Goal: Find specific page/section: Find specific page/section

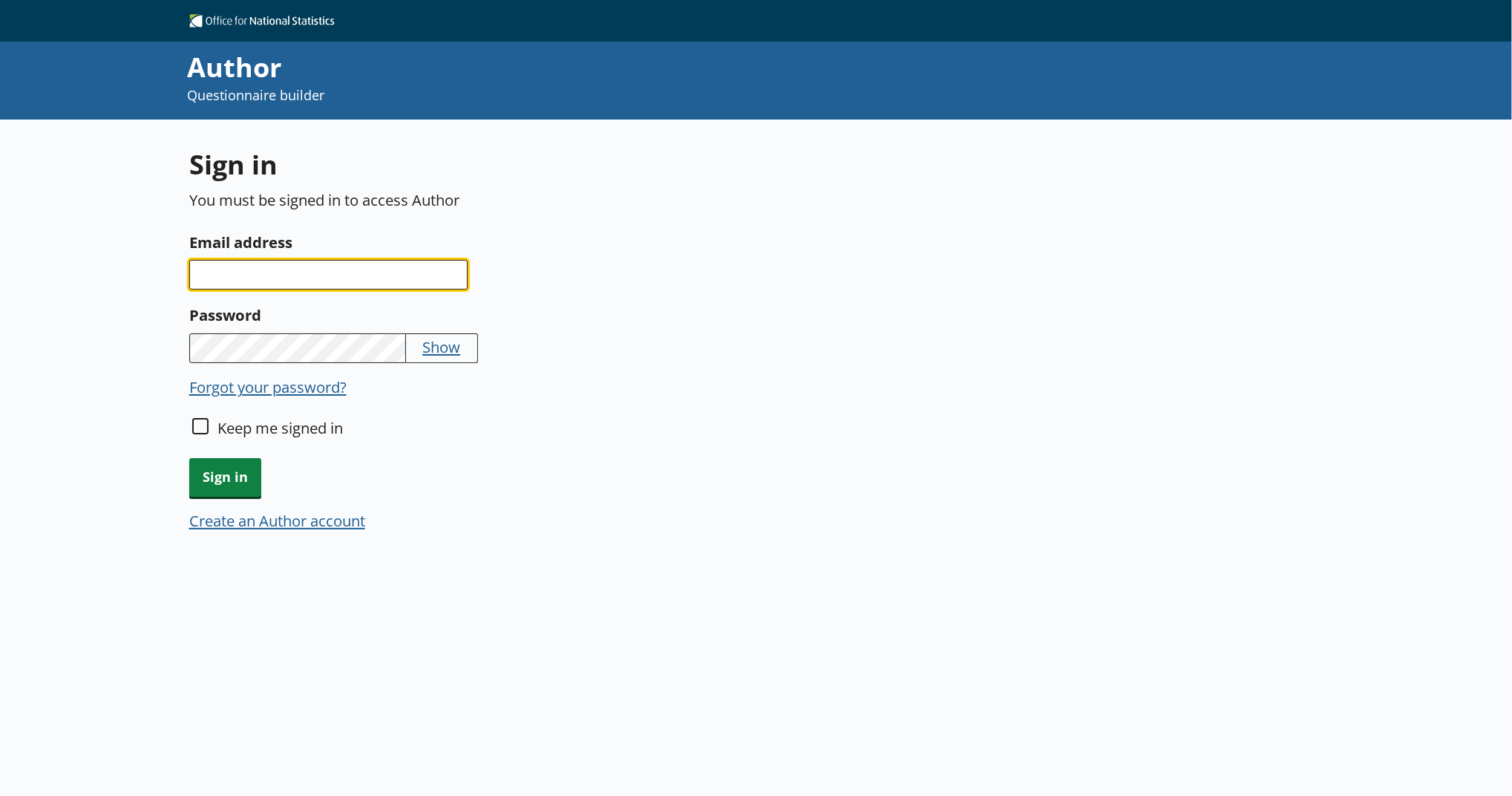
click at [448, 278] on input "Email address" at bounding box center [328, 275] width 279 height 29
type input "alanah.maskell@ons.gov.uk"
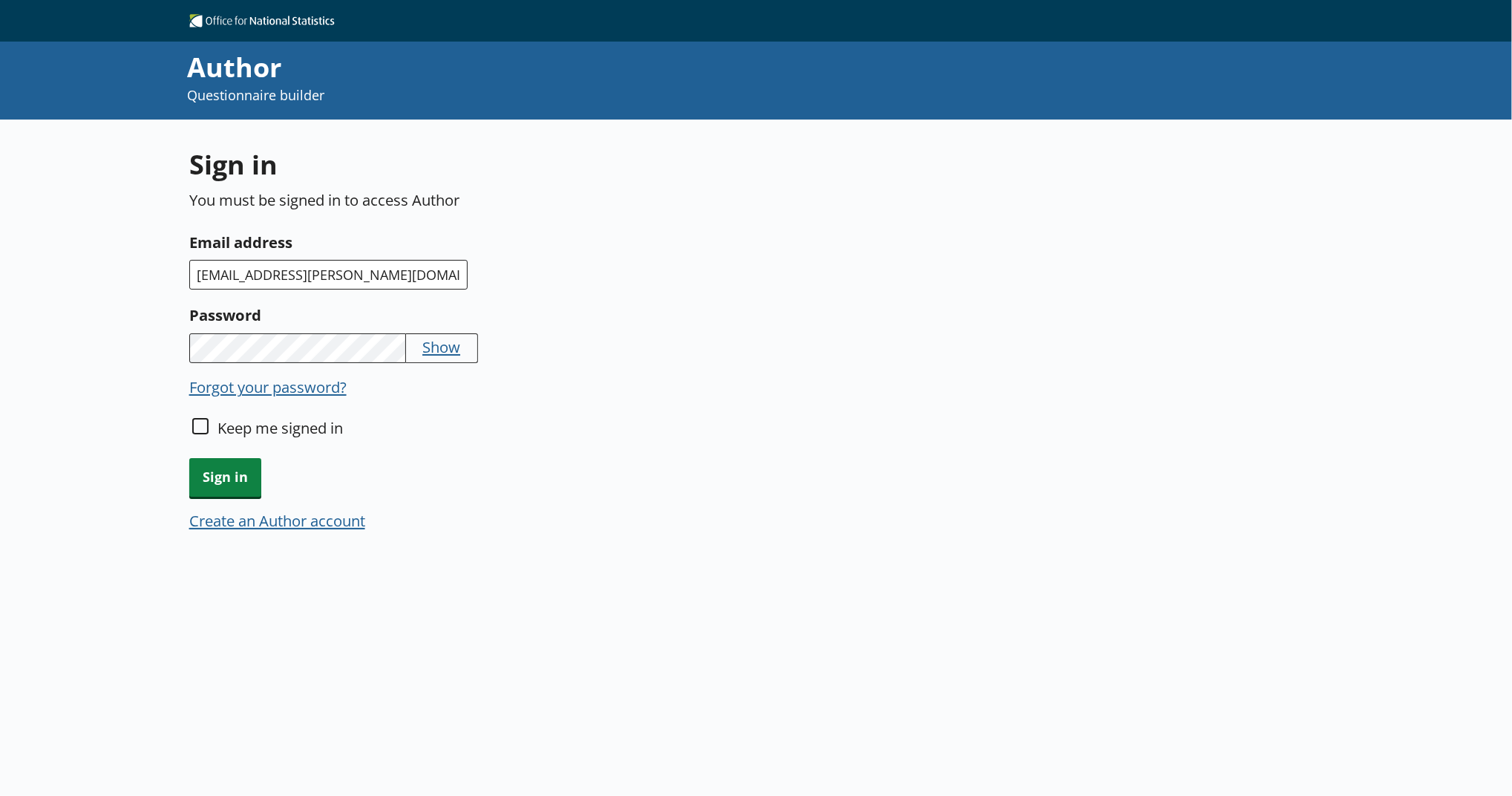
click at [242, 496] on div "Sign in You must be signed in to access Author Email address alanah.maskell@ons…" at bounding box center [565, 348] width 752 height 404
click at [238, 479] on span "Sign in" at bounding box center [225, 476] width 72 height 38
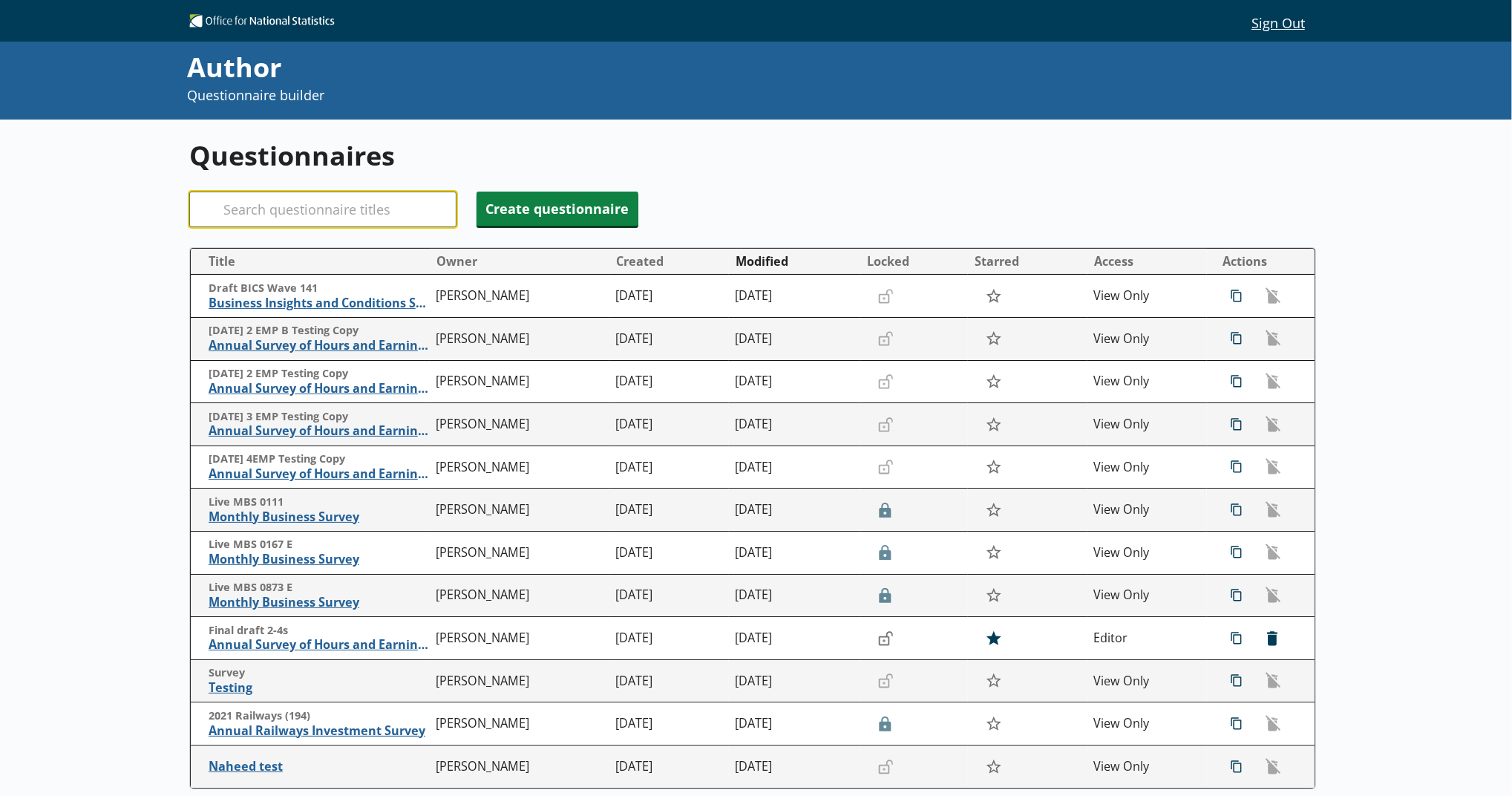
click at [353, 208] on input "Search" at bounding box center [322, 209] width 267 height 36
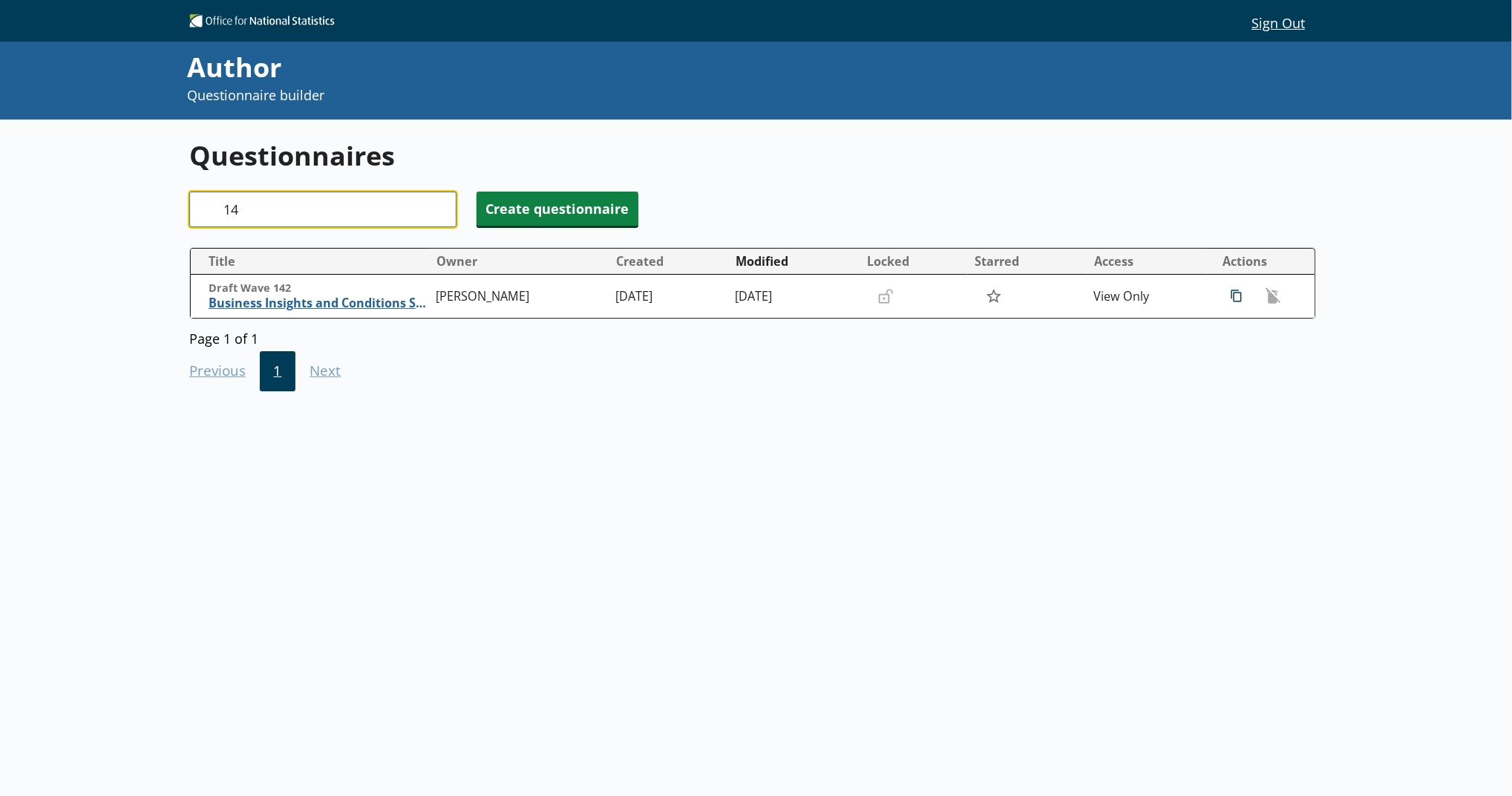
type input "1"
drag, startPoint x: 244, startPoint y: 220, endPoint x: 215, endPoint y: 210, distance: 30.7
click at [215, 210] on div "Search 142" at bounding box center [322, 209] width 267 height 36
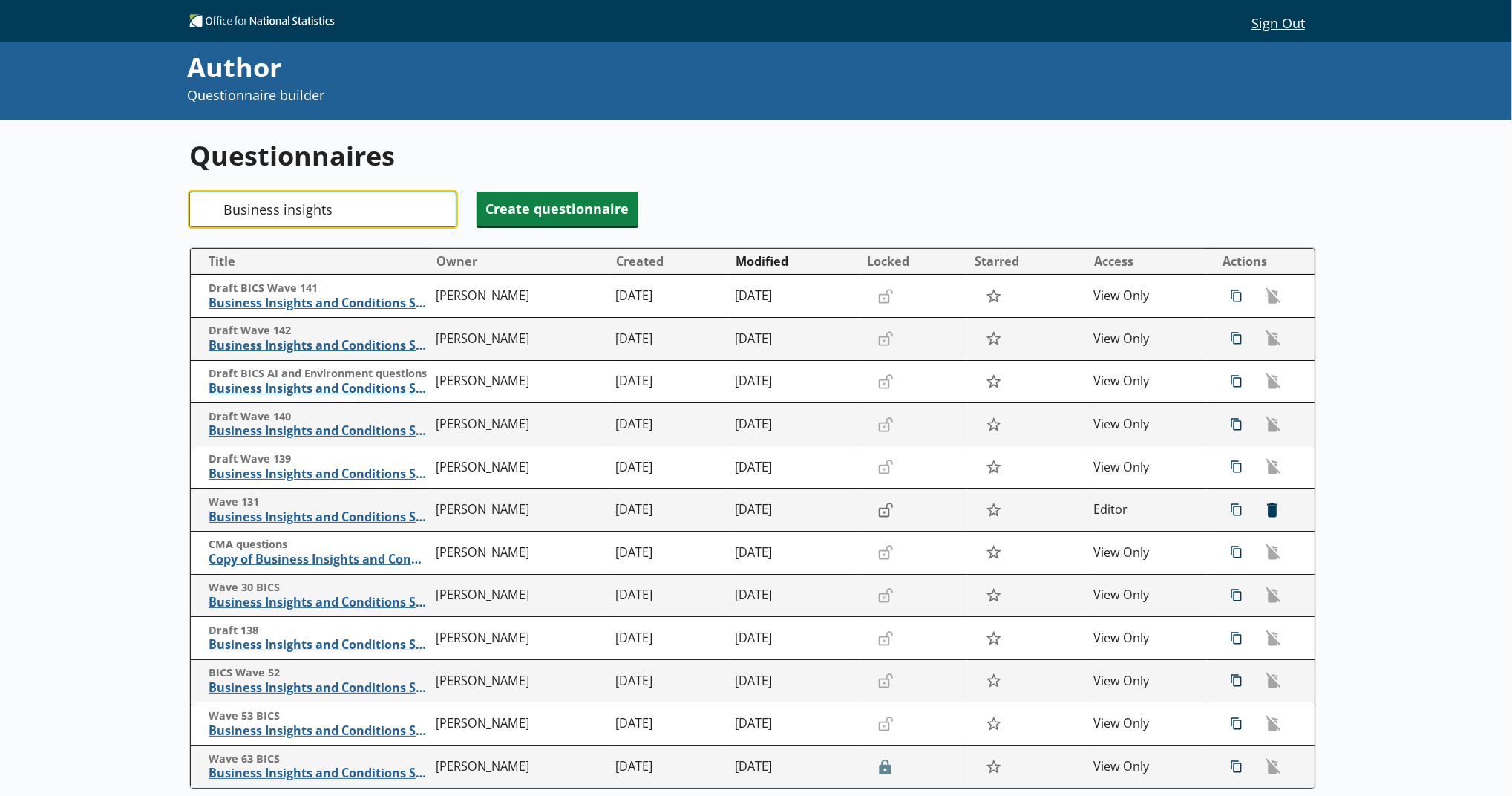
type input "Business insights"
click at [735, 259] on button "Modified" at bounding box center [794, 261] width 130 height 23
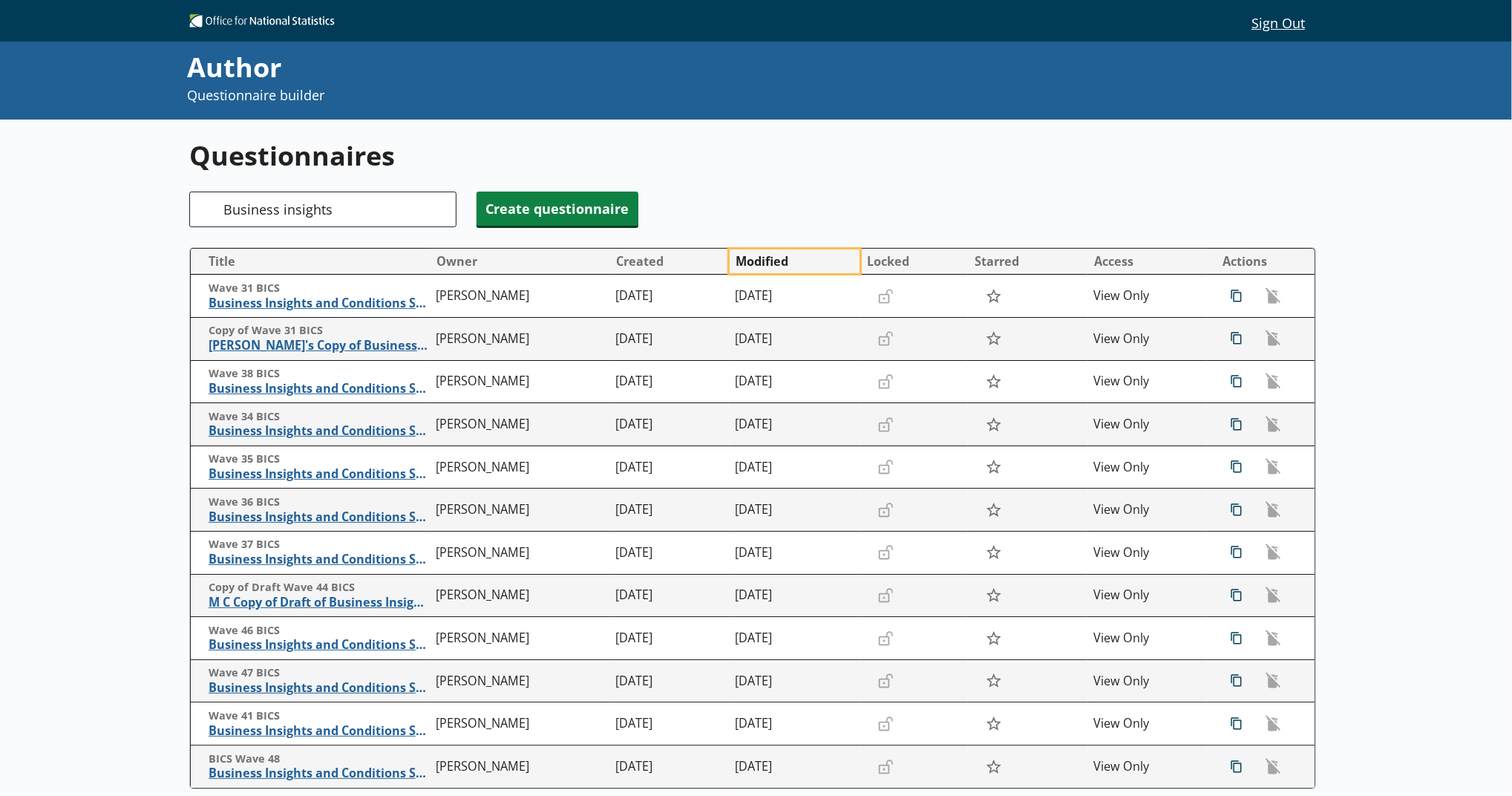
click at [737, 259] on button "Modified" at bounding box center [794, 261] width 130 height 23
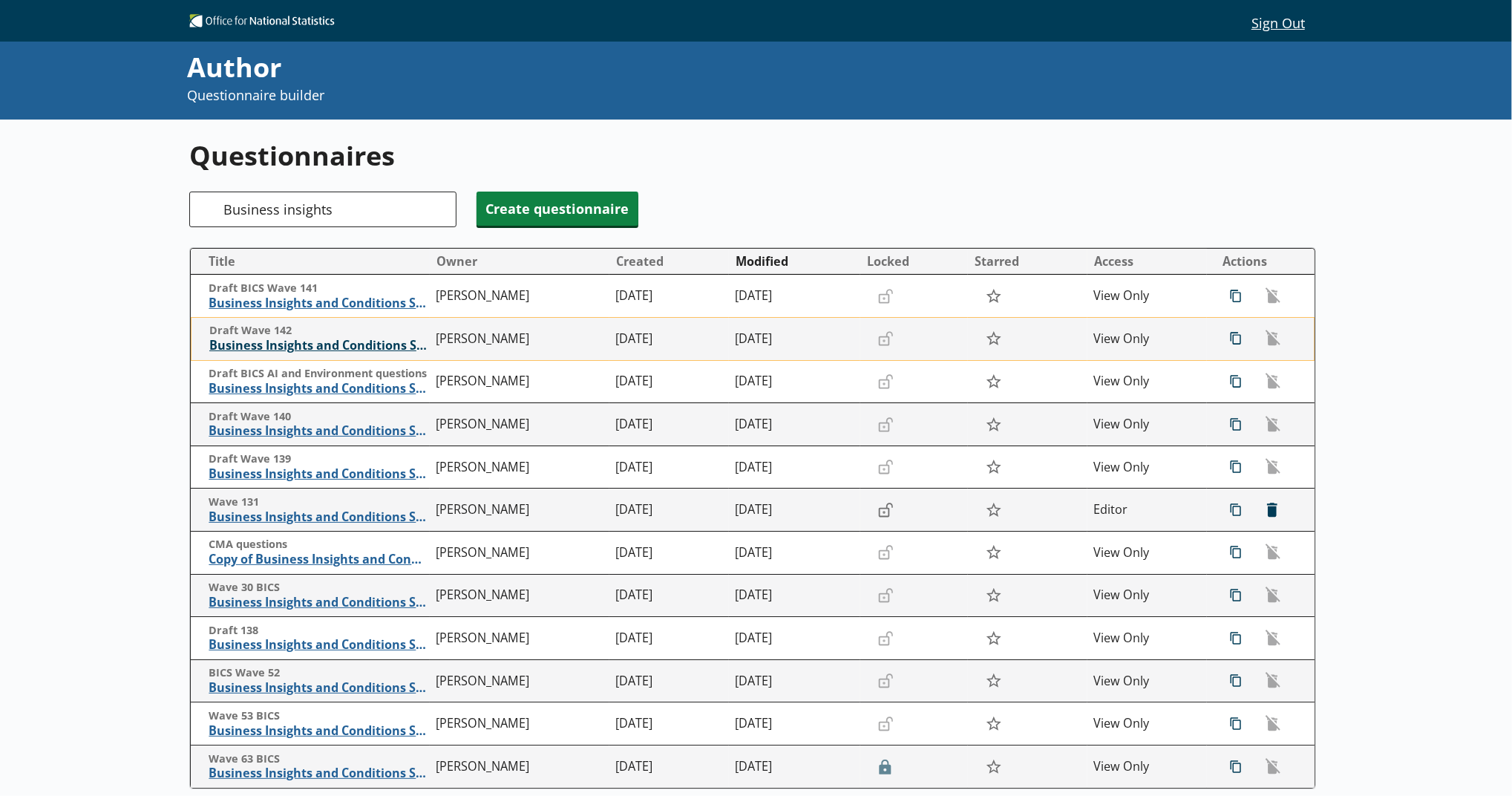
click at [402, 348] on span "Business Insights and Conditions Survey (BICS)" at bounding box center [320, 346] width 220 height 16
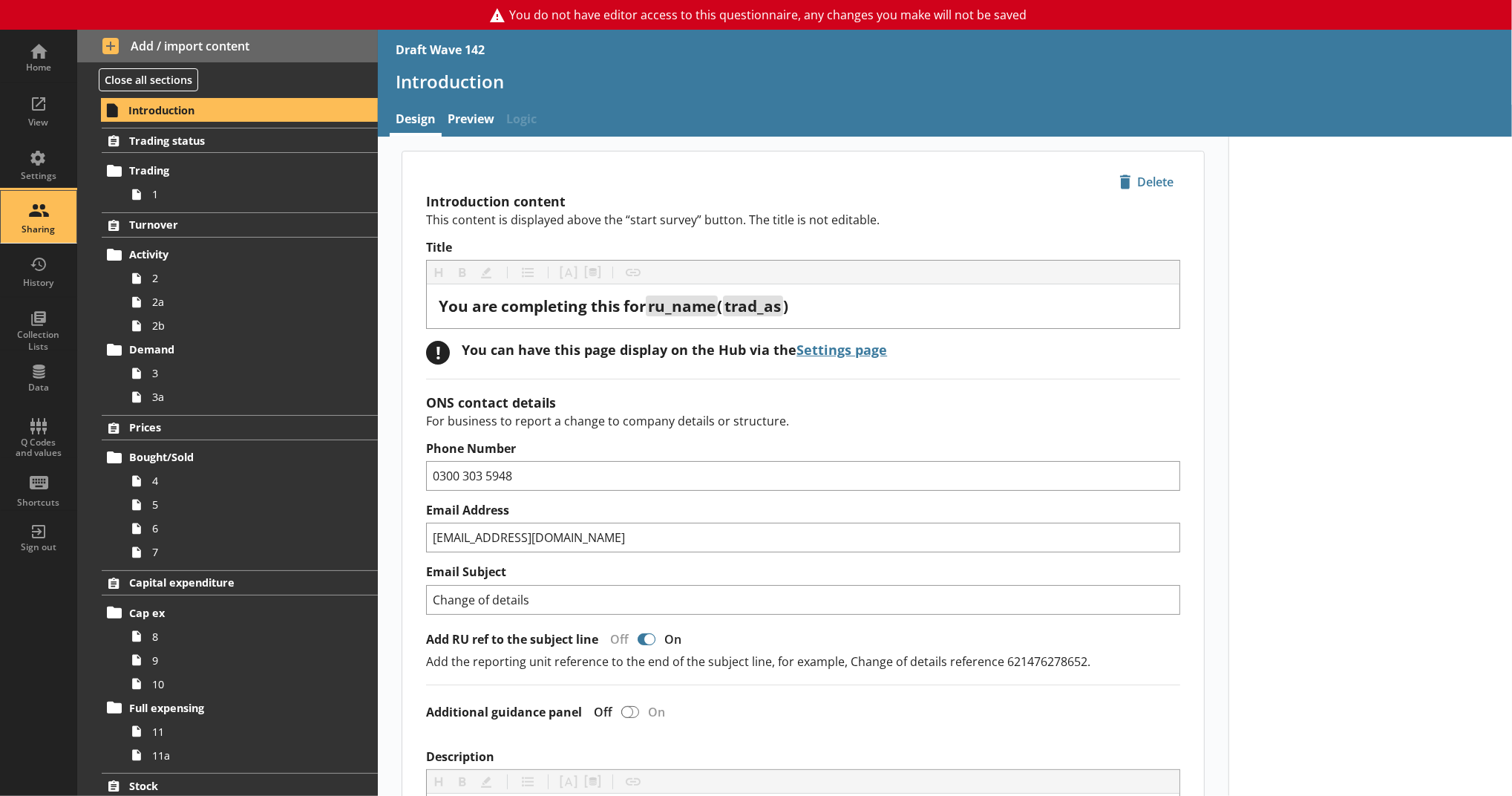
click at [33, 211] on div "Sharing" at bounding box center [38, 216] width 52 height 52
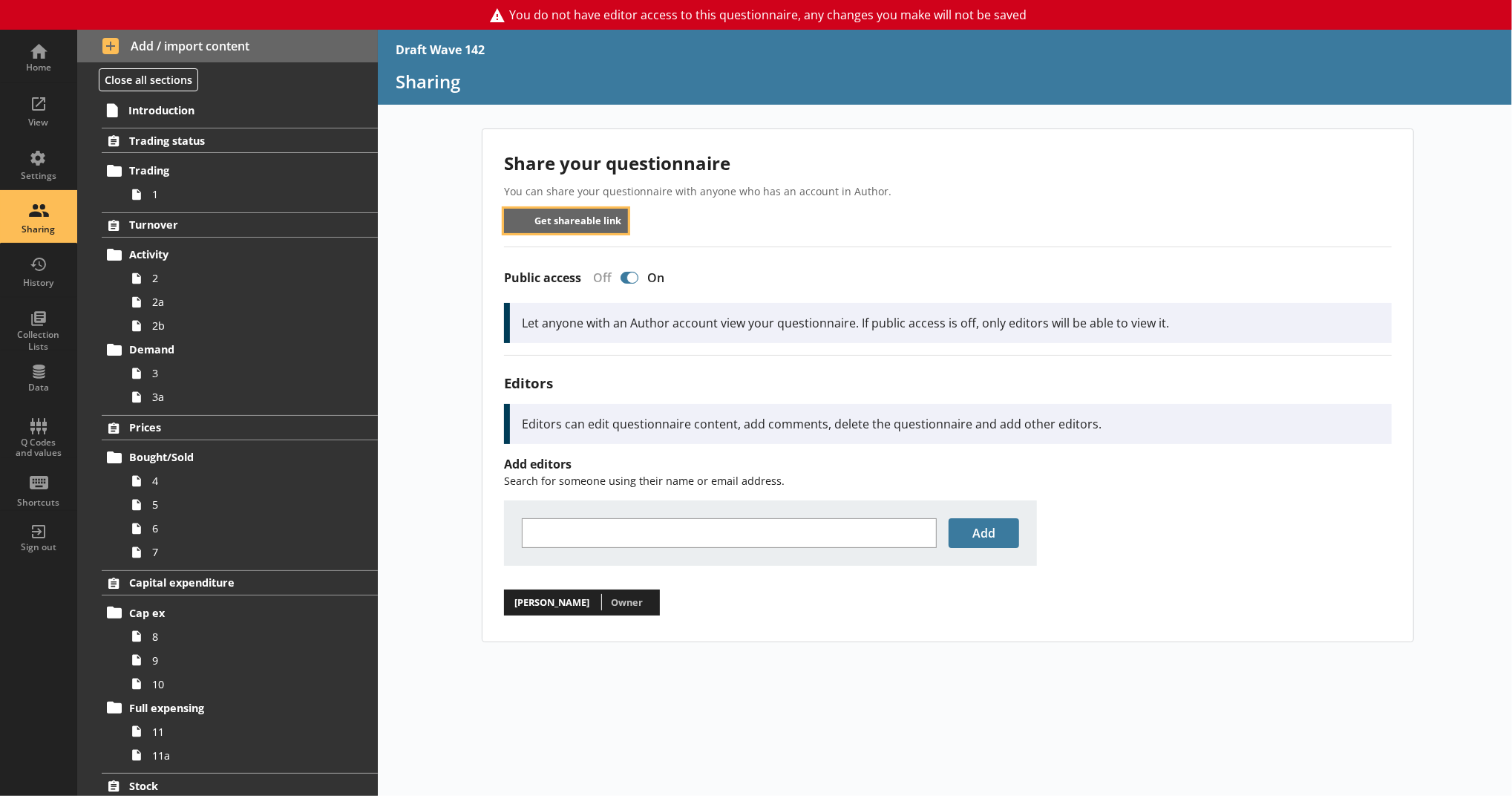
click at [596, 226] on button "Get shareable link" at bounding box center [565, 220] width 124 height 24
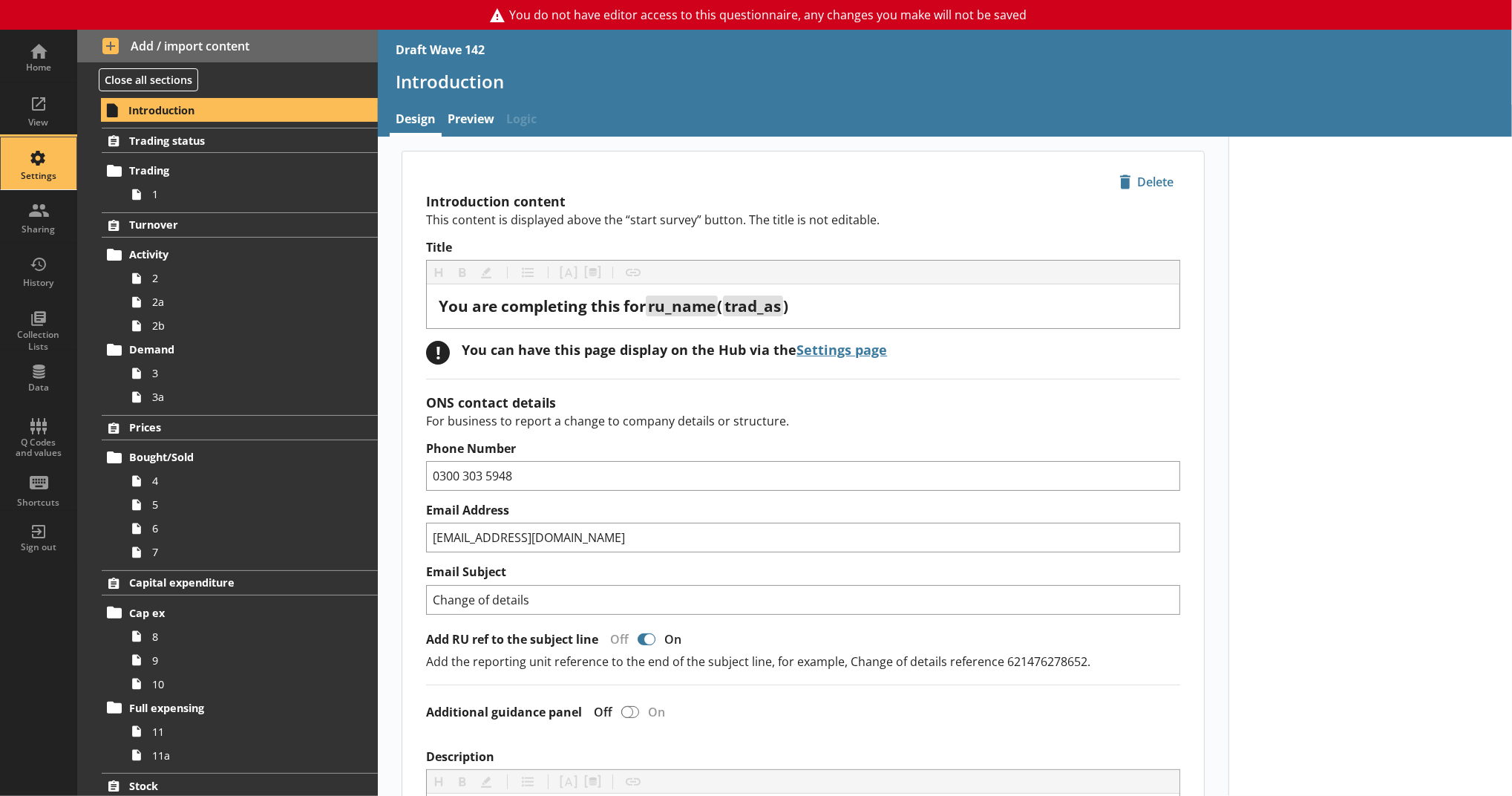
click at [33, 164] on div "Settings" at bounding box center [38, 163] width 52 height 52
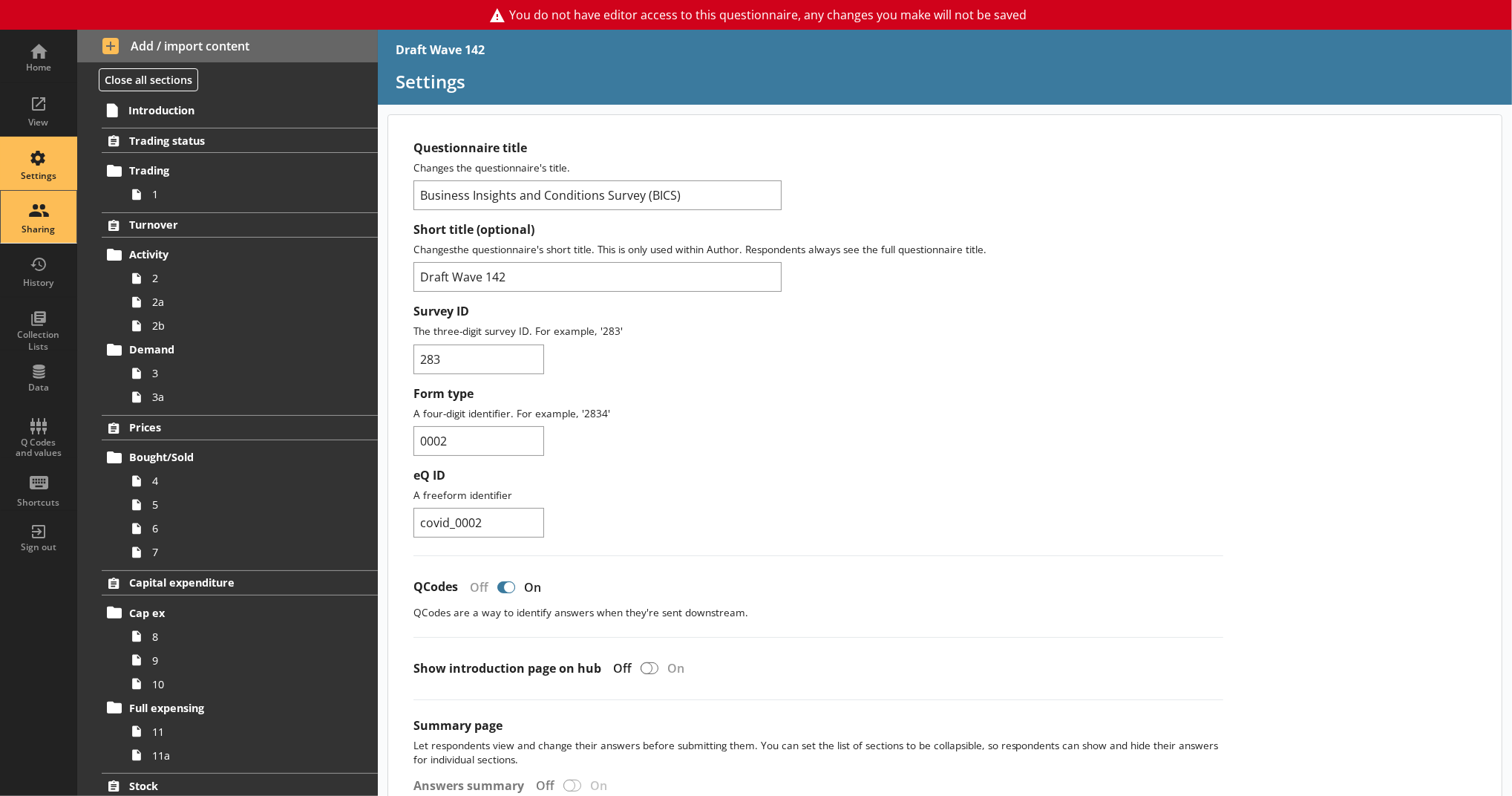
click at [44, 214] on div "Sharing" at bounding box center [38, 216] width 52 height 52
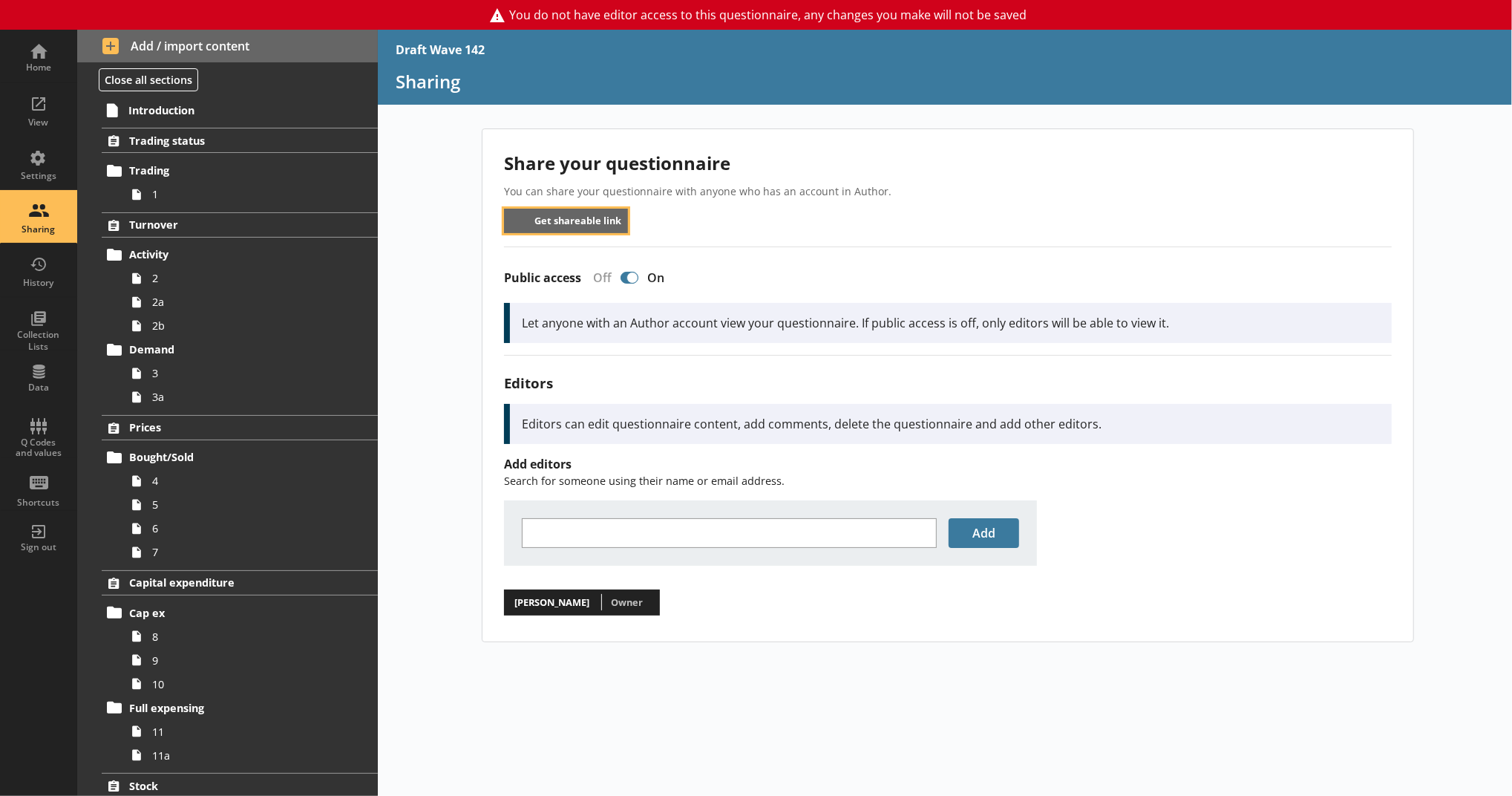
click at [598, 228] on button "Get shareable link" at bounding box center [565, 220] width 124 height 24
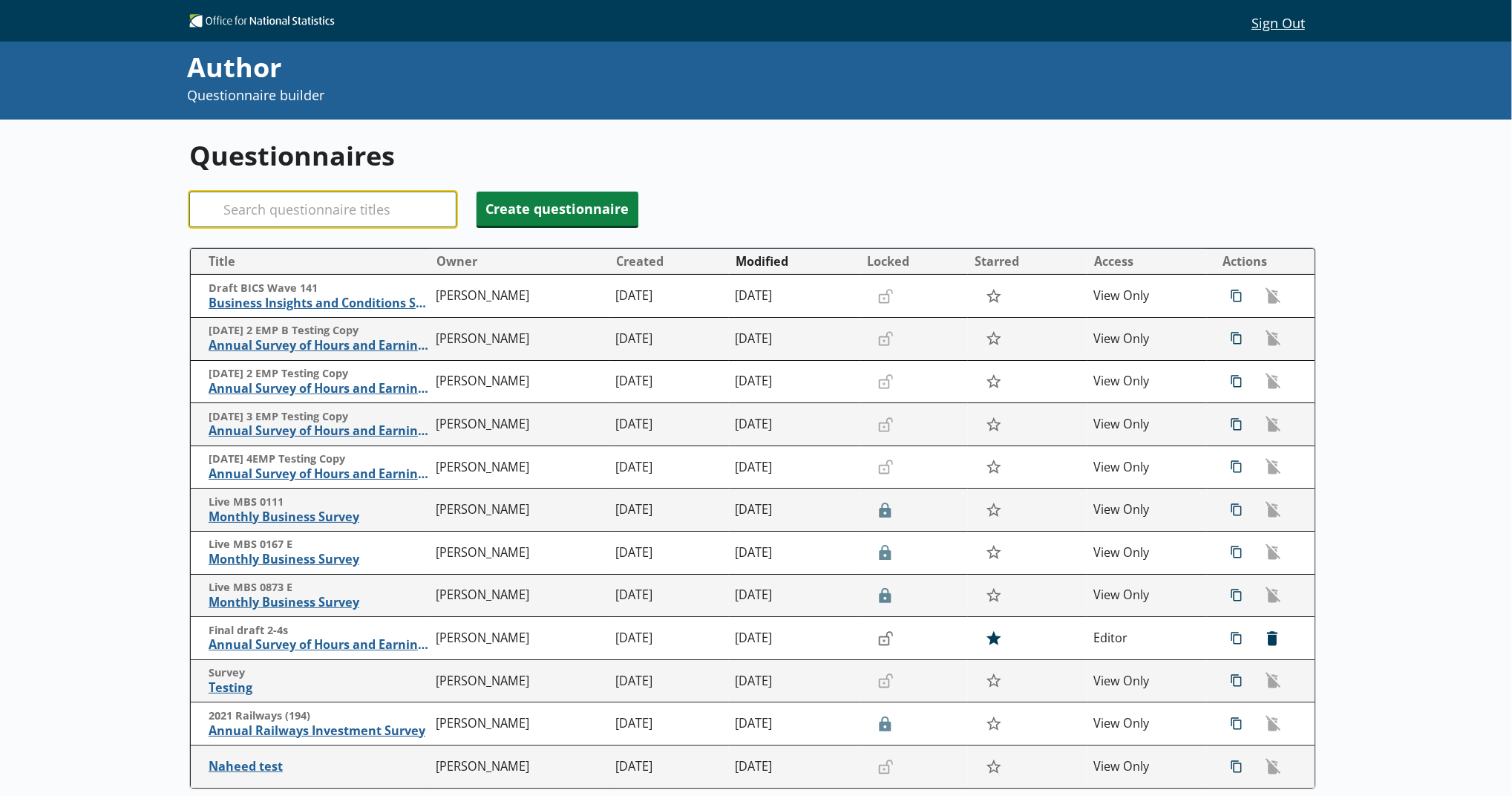
click at [335, 220] on input "Search" at bounding box center [322, 209] width 267 height 36
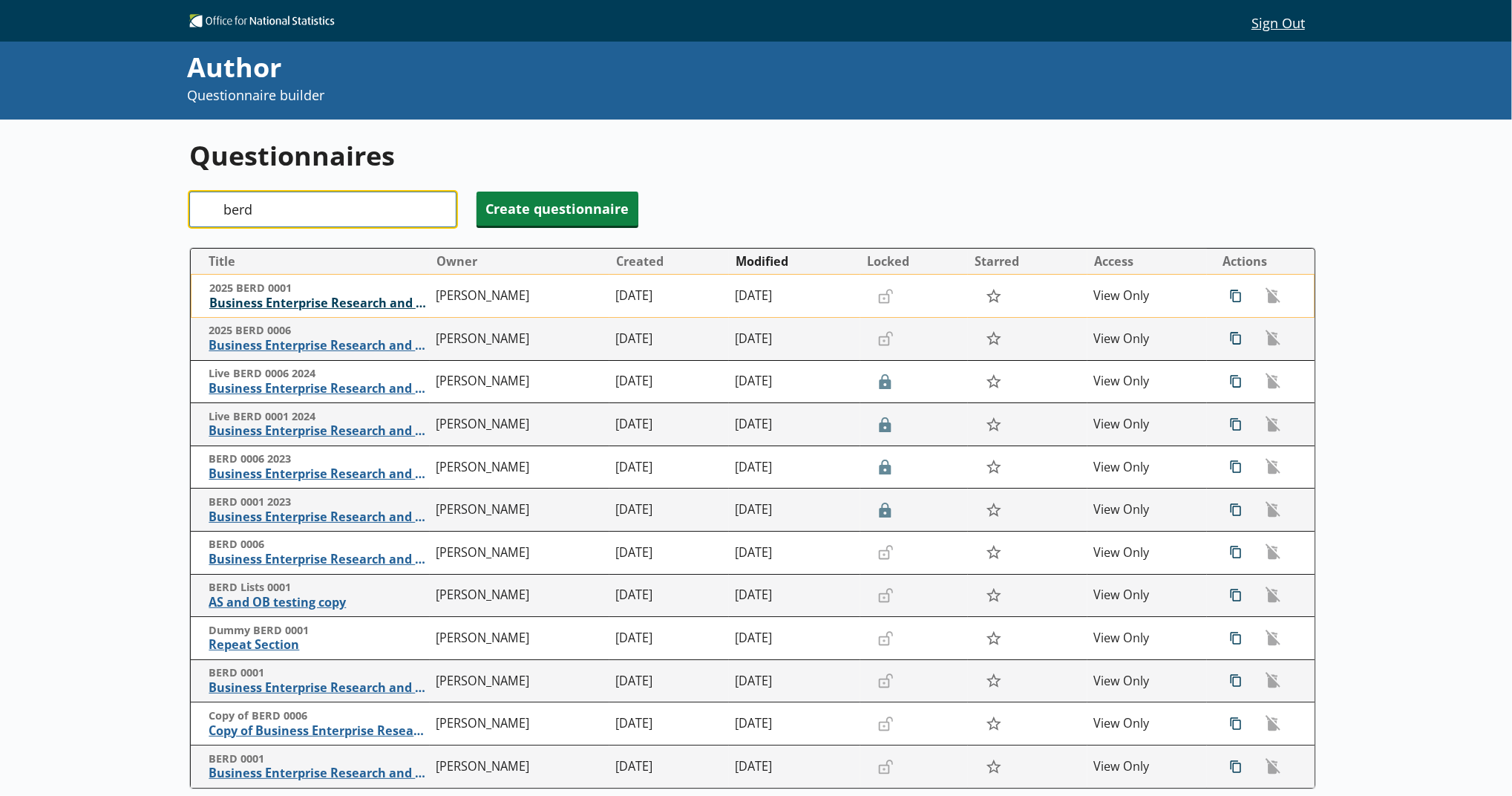
type input "berd"
click at [337, 302] on span "Business Enterprise Research and Development" at bounding box center [320, 303] width 220 height 16
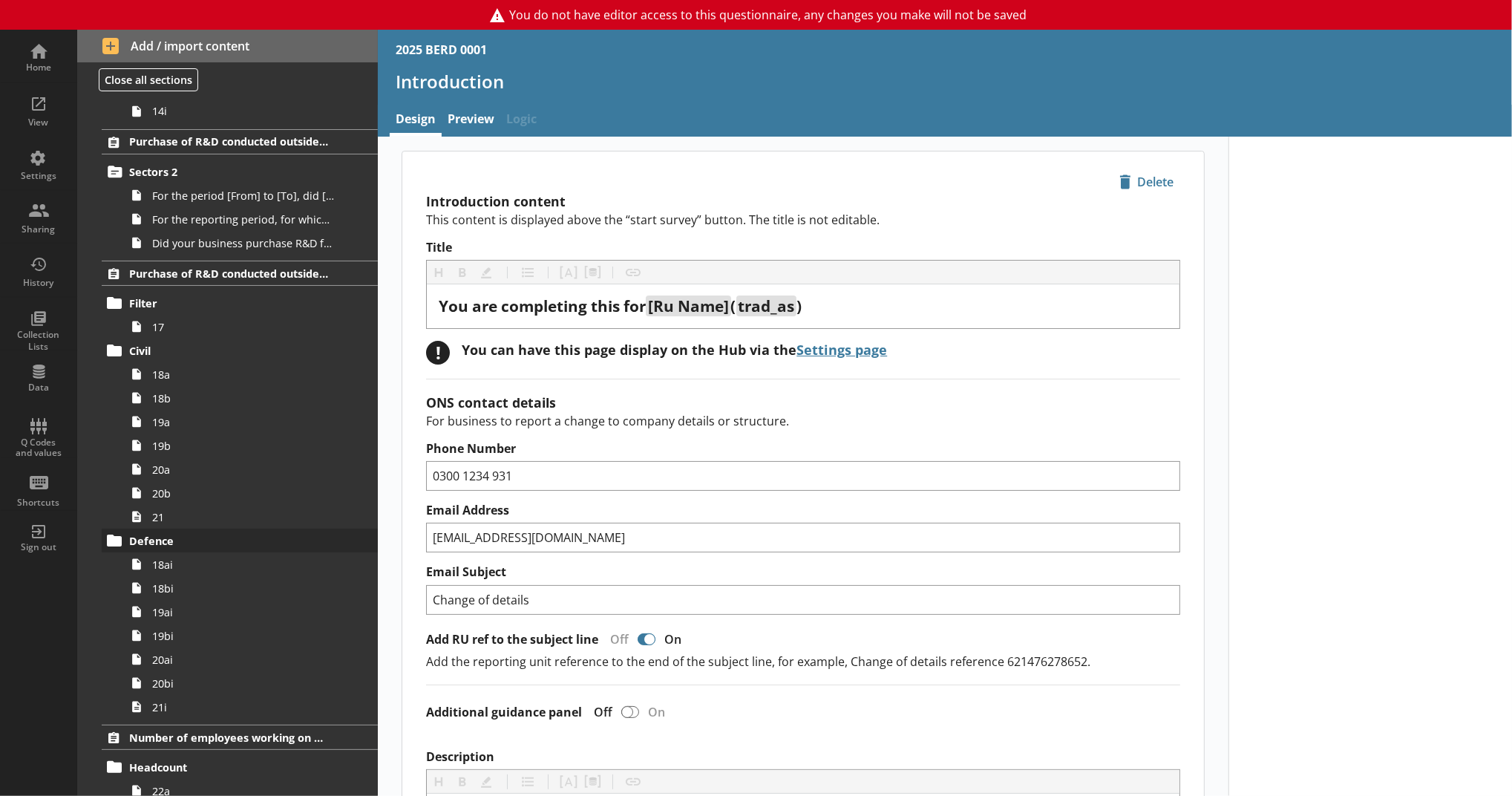
scroll to position [1980, 0]
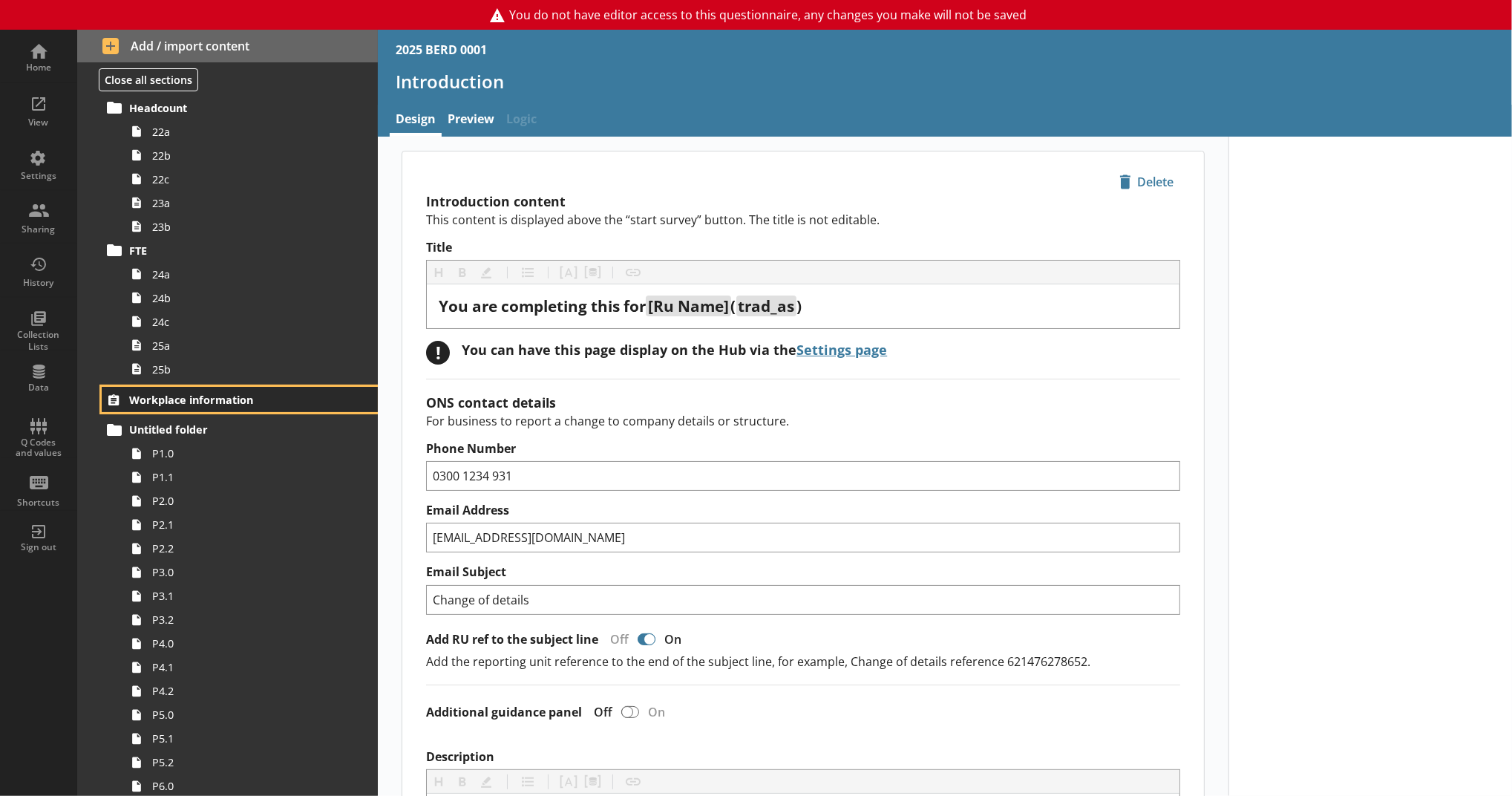
click at [185, 401] on span "Workplace information" at bounding box center [229, 399] width 199 height 14
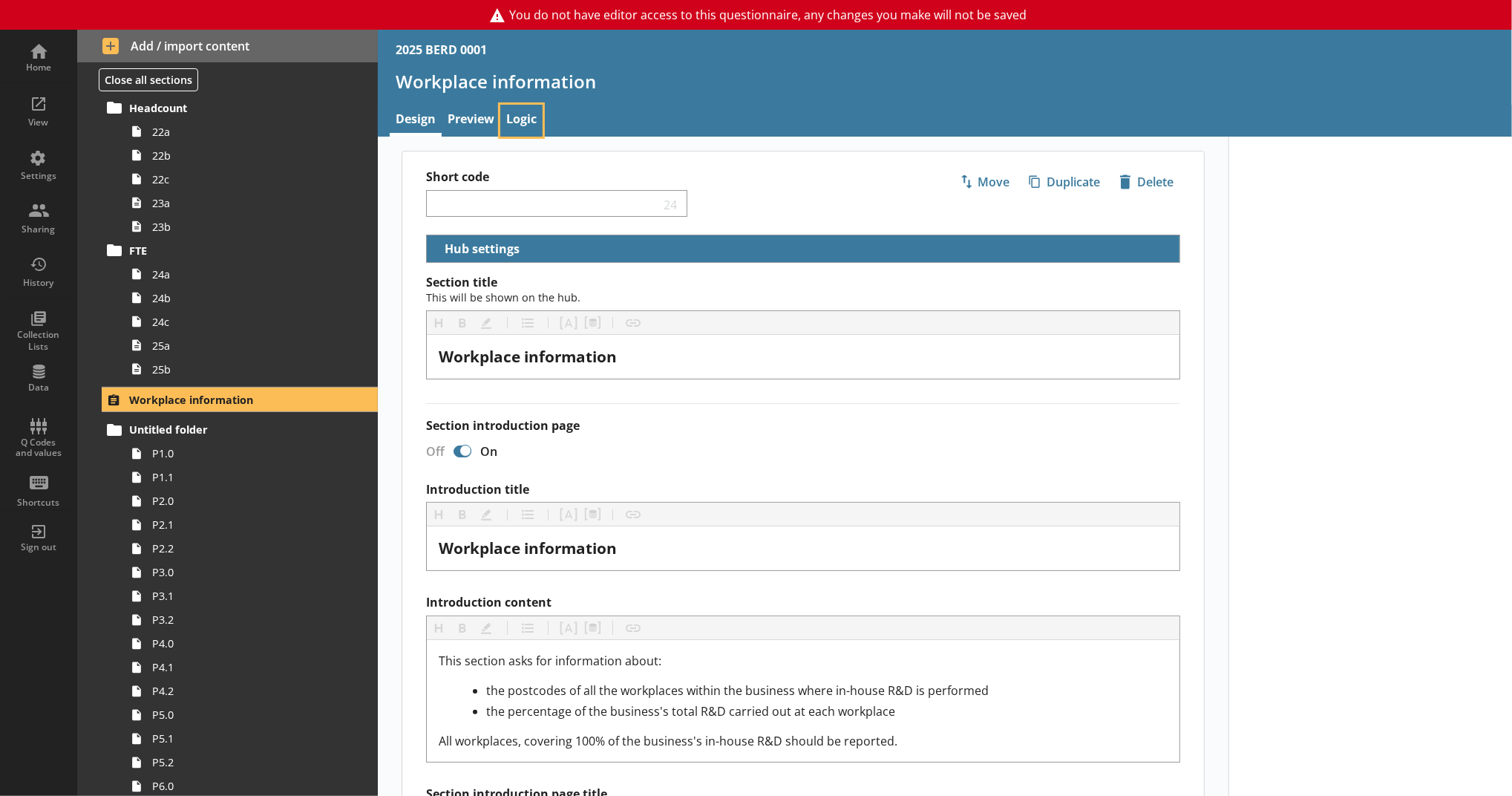
click at [511, 120] on link "Logic" at bounding box center [521, 120] width 42 height 32
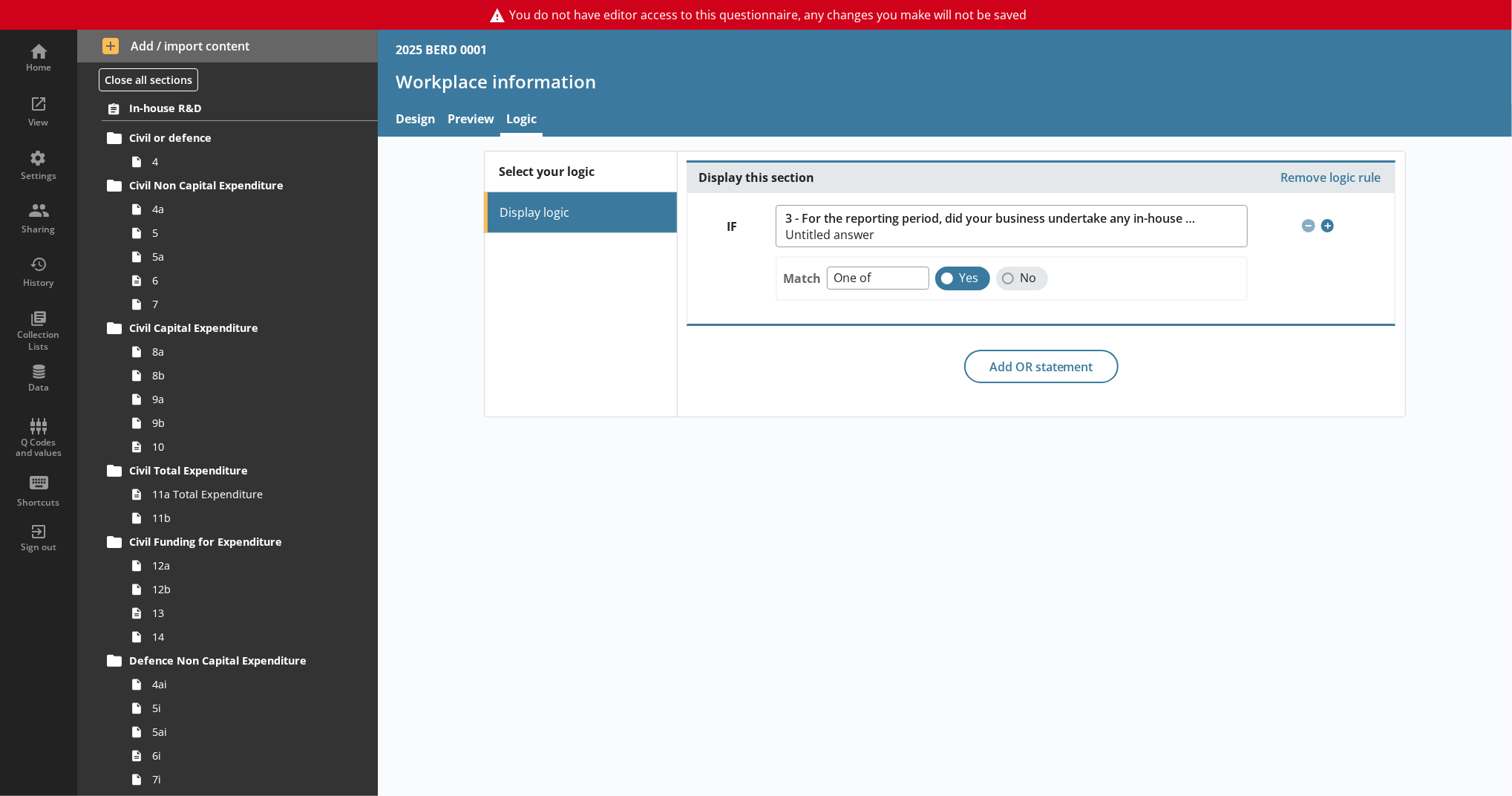
scroll to position [164, 0]
